Goal: Task Accomplishment & Management: Use online tool/utility

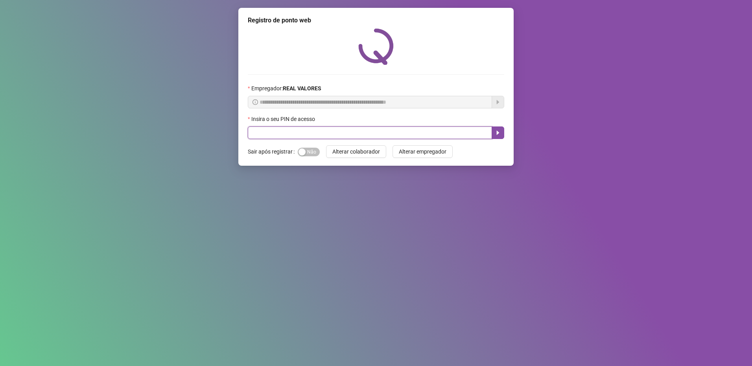
click at [329, 132] on input "text" at bounding box center [370, 133] width 244 height 13
type input "*****"
click at [495, 129] on button "button" at bounding box center [497, 133] width 13 height 13
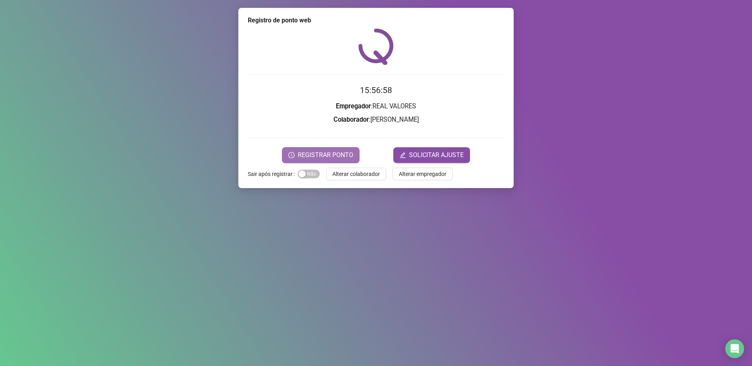
click at [327, 149] on button "REGISTRAR PONTO" at bounding box center [320, 155] width 77 height 16
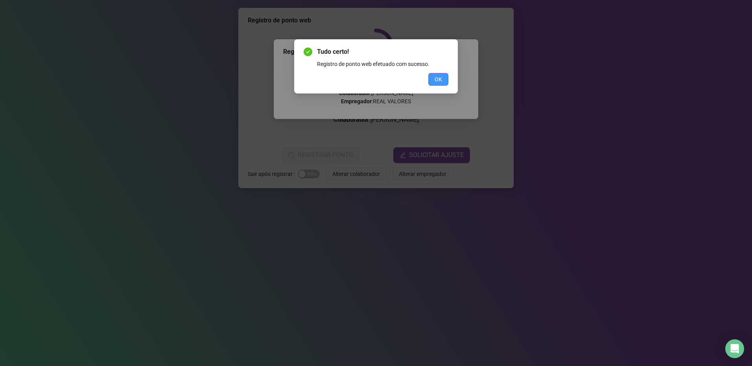
click at [431, 79] on button "OK" at bounding box center [438, 79] width 20 height 13
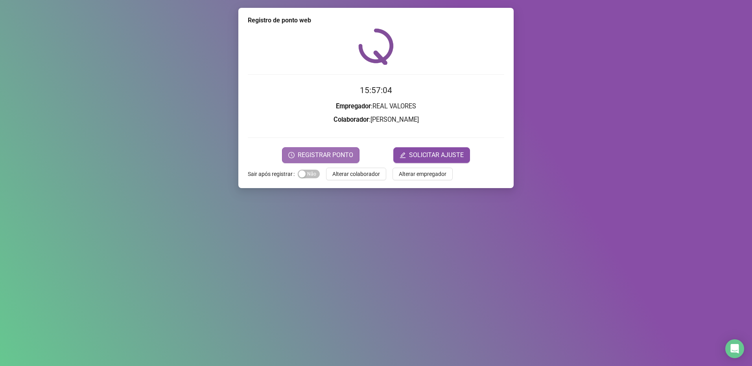
click at [343, 153] on span "REGISTRAR PONTO" at bounding box center [325, 155] width 55 height 9
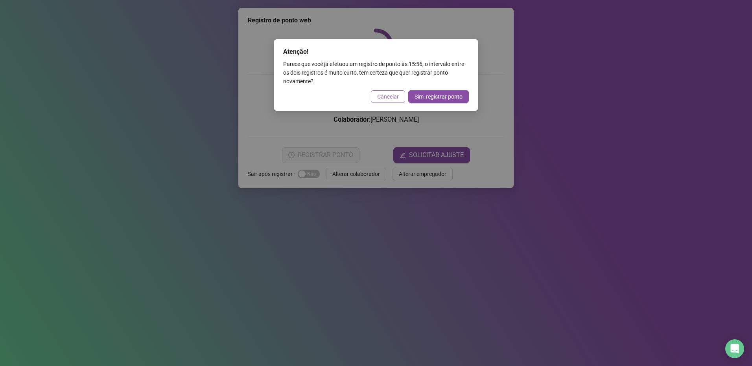
click at [394, 95] on span "Cancelar" at bounding box center [388, 96] width 22 height 9
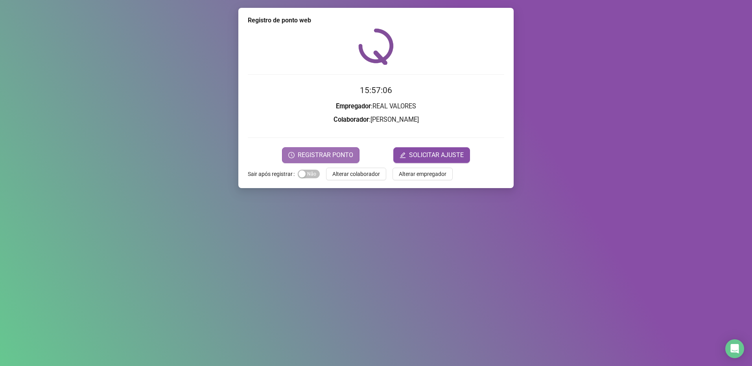
click at [328, 153] on span "REGISTRAR PONTO" at bounding box center [325, 155] width 55 height 9
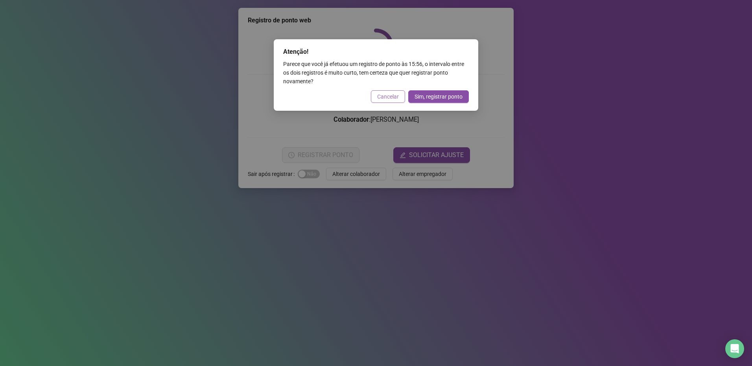
click at [389, 94] on span "Cancelar" at bounding box center [388, 96] width 22 height 9
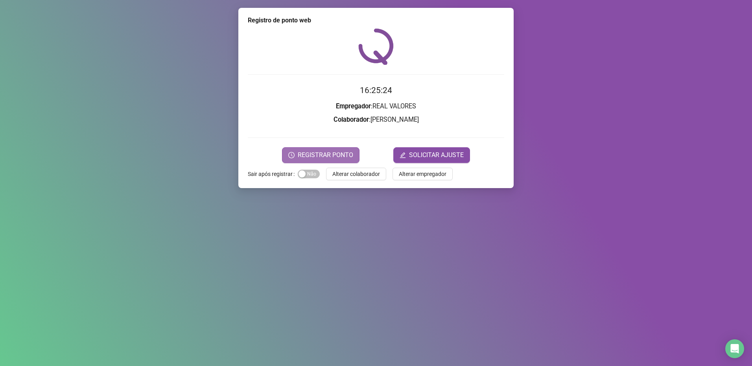
click at [328, 156] on span "REGISTRAR PONTO" at bounding box center [325, 155] width 55 height 9
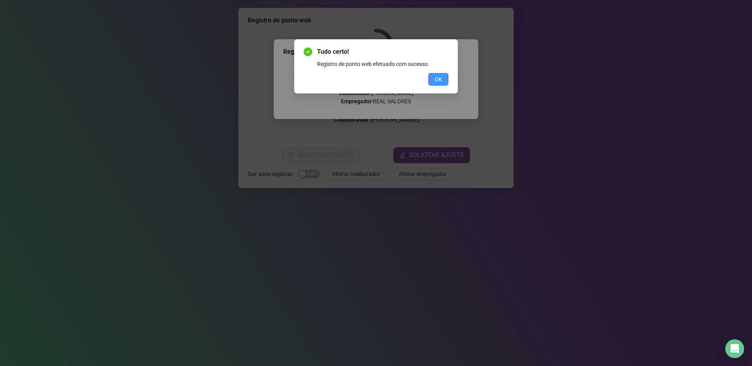
click at [436, 81] on span "OK" at bounding box center [437, 79] width 7 height 9
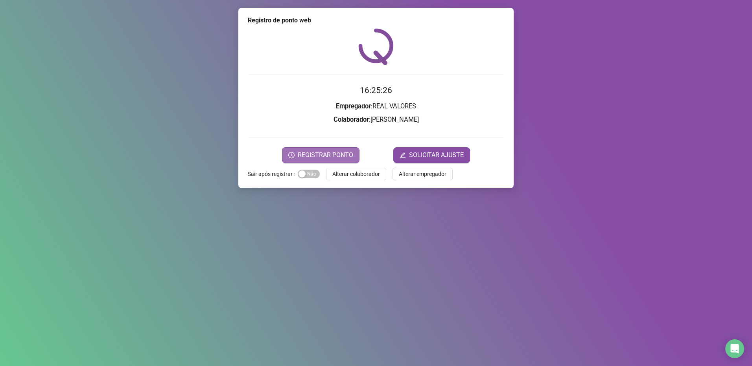
click at [322, 154] on span "REGISTRAR PONTO" at bounding box center [325, 155] width 55 height 9
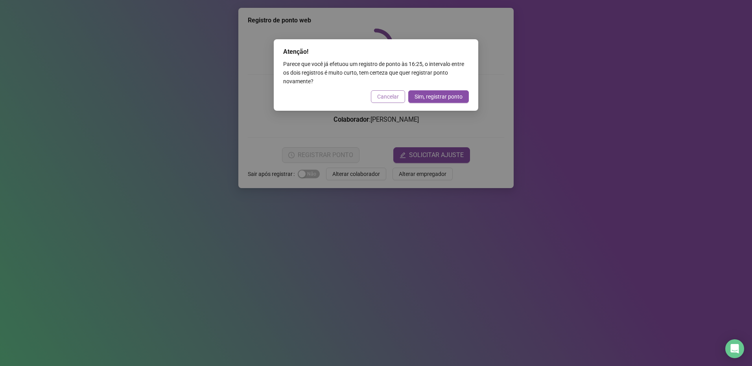
click at [397, 98] on span "Cancelar" at bounding box center [388, 96] width 22 height 9
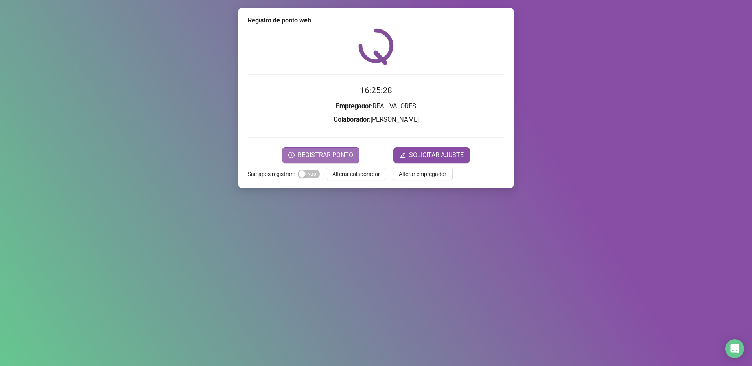
click at [340, 156] on span "REGISTRAR PONTO" at bounding box center [325, 155] width 55 height 9
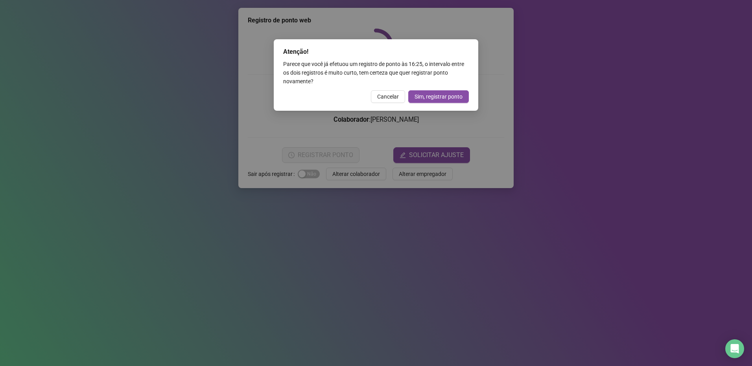
click at [396, 88] on div "Atenção! Parece que você já efetuou um registro de ponto às 16:25 , o intervalo…" at bounding box center [376, 75] width 204 height 72
click at [386, 92] on button "Cancelar" at bounding box center [388, 96] width 34 height 13
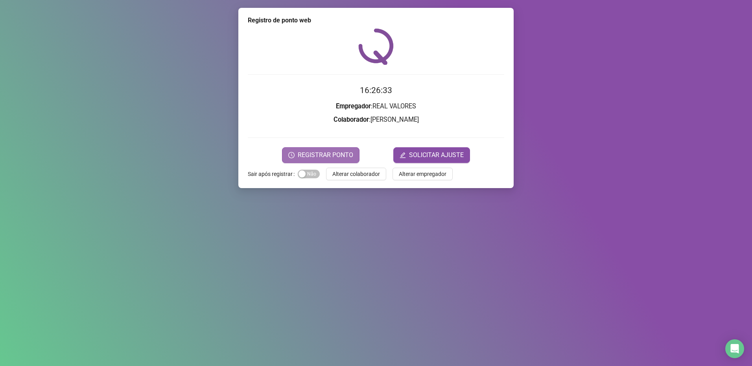
click at [331, 154] on span "REGISTRAR PONTO" at bounding box center [325, 155] width 55 height 9
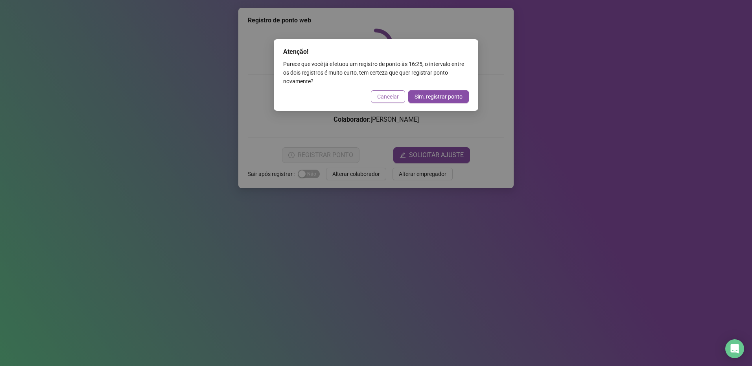
click at [391, 97] on span "Cancelar" at bounding box center [388, 96] width 22 height 9
